Goal: Check status: Check status

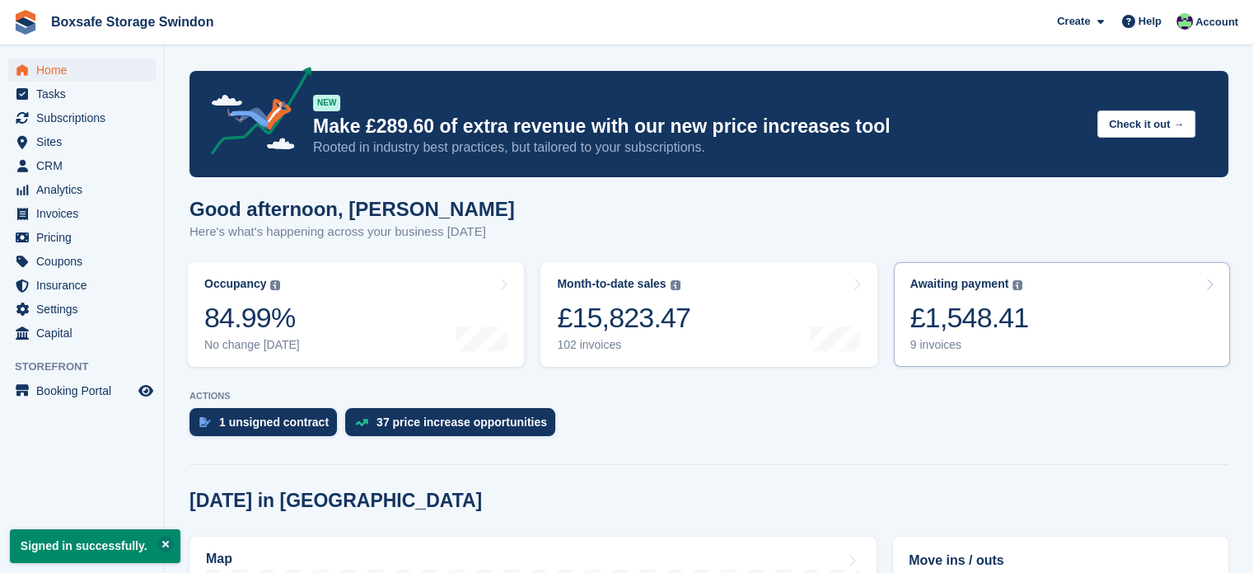
click at [1032, 342] on link "Awaiting payment The total outstanding balance on all open invoices. £1,548.41 …" at bounding box center [1062, 314] width 336 height 105
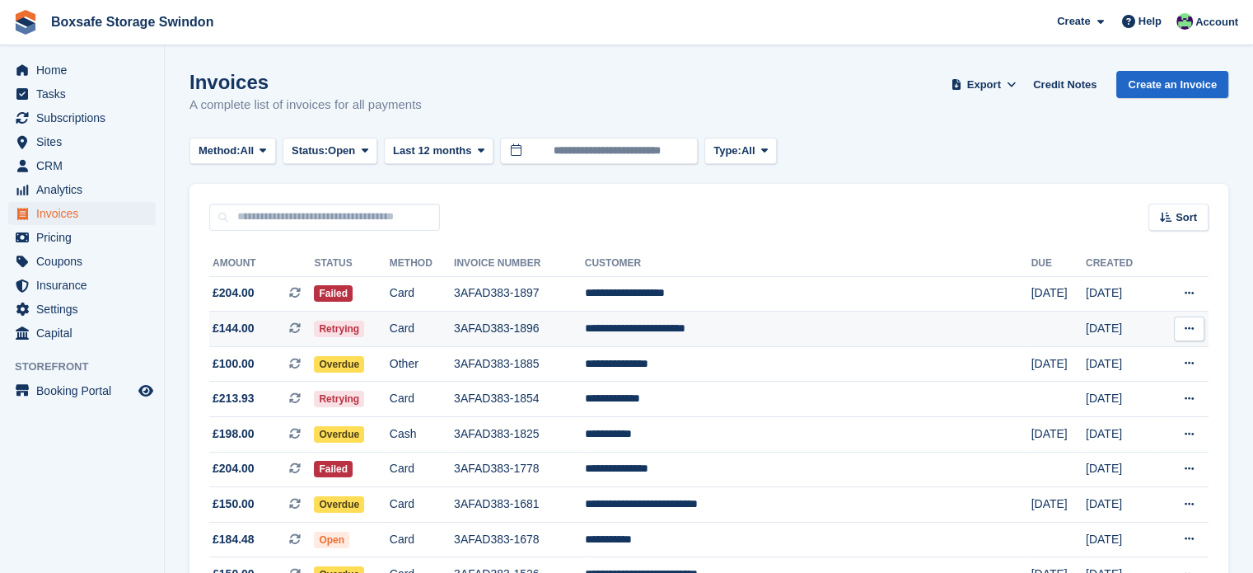
click at [549, 330] on td "3AFAD383-1896" at bounding box center [519, 328] width 131 height 35
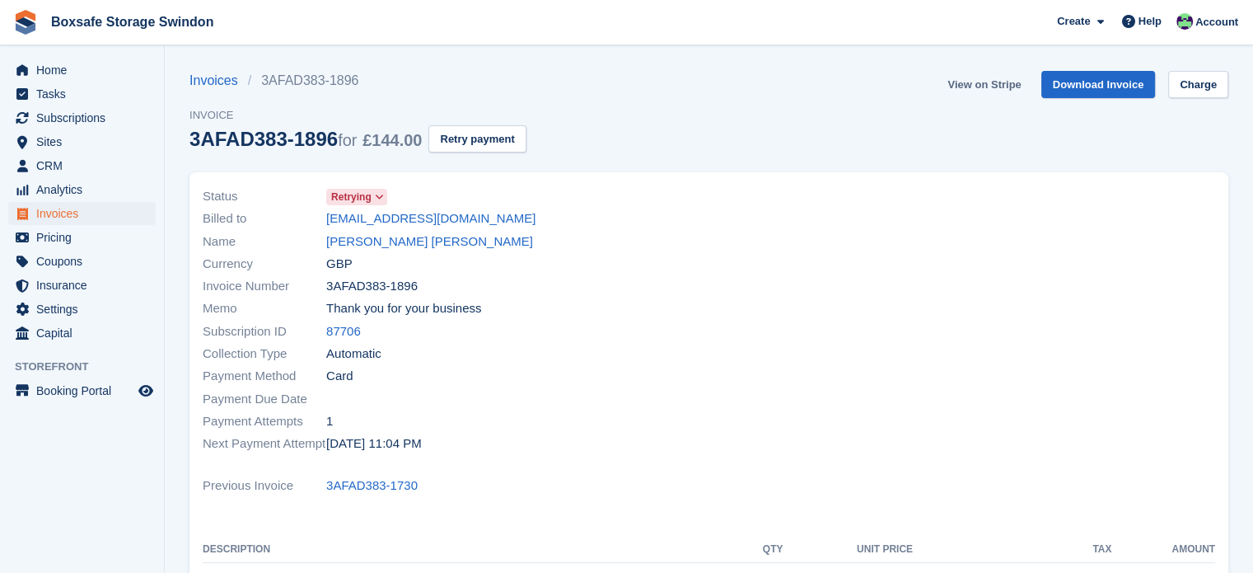
click at [998, 88] on link "View on Stripe" at bounding box center [984, 84] width 87 height 27
click at [1011, 79] on link "View on Stripe" at bounding box center [984, 84] width 87 height 27
